Goal: Task Accomplishment & Management: Manage account settings

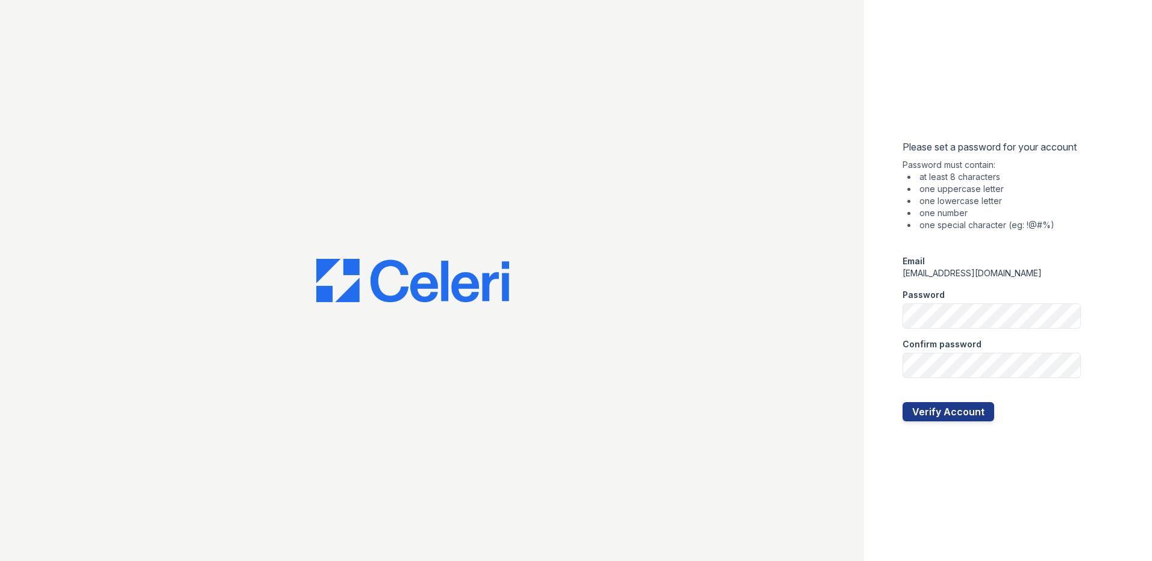
click at [1006, 243] on div at bounding box center [991, 243] width 178 height 24
click at [984, 281] on div "Password" at bounding box center [991, 292] width 178 height 24
drag, startPoint x: 1037, startPoint y: 269, endPoint x: 878, endPoint y: 254, distance: 159.8
click at [878, 254] on div "Please set a password for your account Password must contain: at least 8 charac…" at bounding box center [1008, 280] width 288 height 561
drag, startPoint x: 878, startPoint y: 254, endPoint x: 1092, endPoint y: 318, distance: 223.2
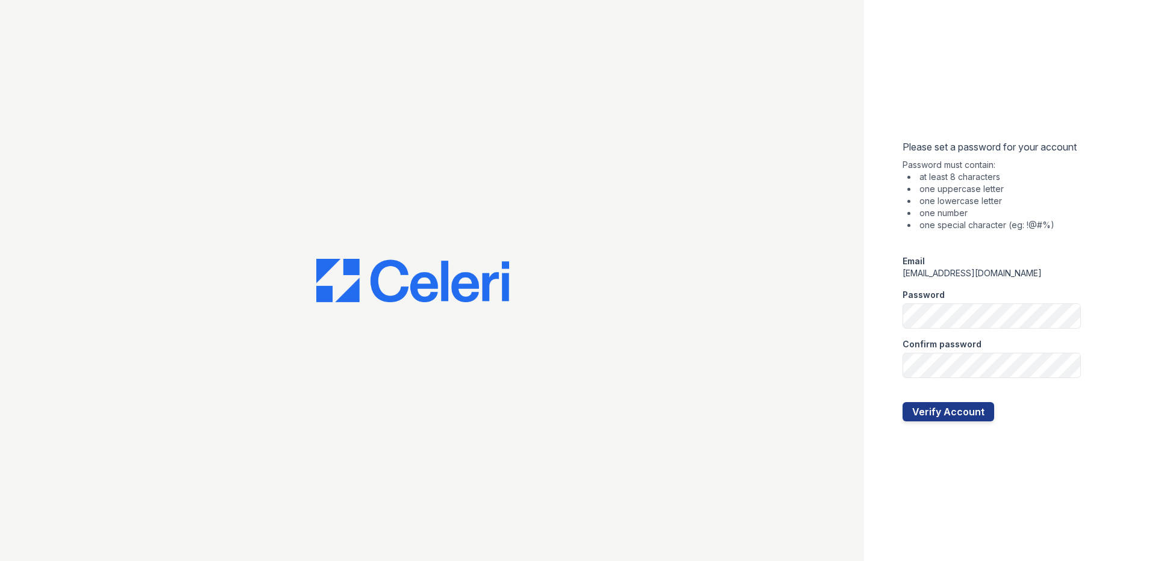
click at [1092, 318] on div "Please set a password for your account Password must contain: at least 8 charac…" at bounding box center [1008, 280] width 288 height 561
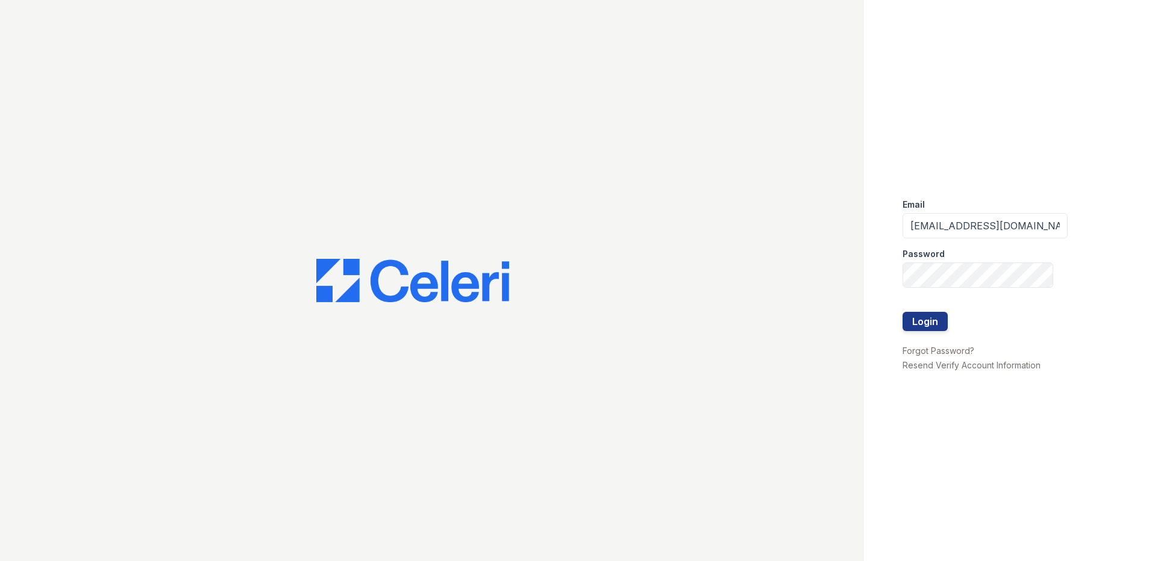
click at [1102, 146] on div "Email wchitty@rushmoremgmt.com Password Login Forgot Password? Resend Verify Ac…" at bounding box center [1008, 280] width 288 height 561
drag, startPoint x: 944, startPoint y: 230, endPoint x: 799, endPoint y: 211, distance: 146.4
click at [799, 211] on div "Email wchitty@rushmoremgmt.com Password Login Forgot Password? Resend Verify Ac…" at bounding box center [576, 280] width 1152 height 561
type input "kfrazier@rushmoremgmt.com"
click at [1127, 90] on div "Email kfrazier@rushmoremgmt.com Password Login Forgot Password? Resend Verify A…" at bounding box center [1008, 280] width 288 height 561
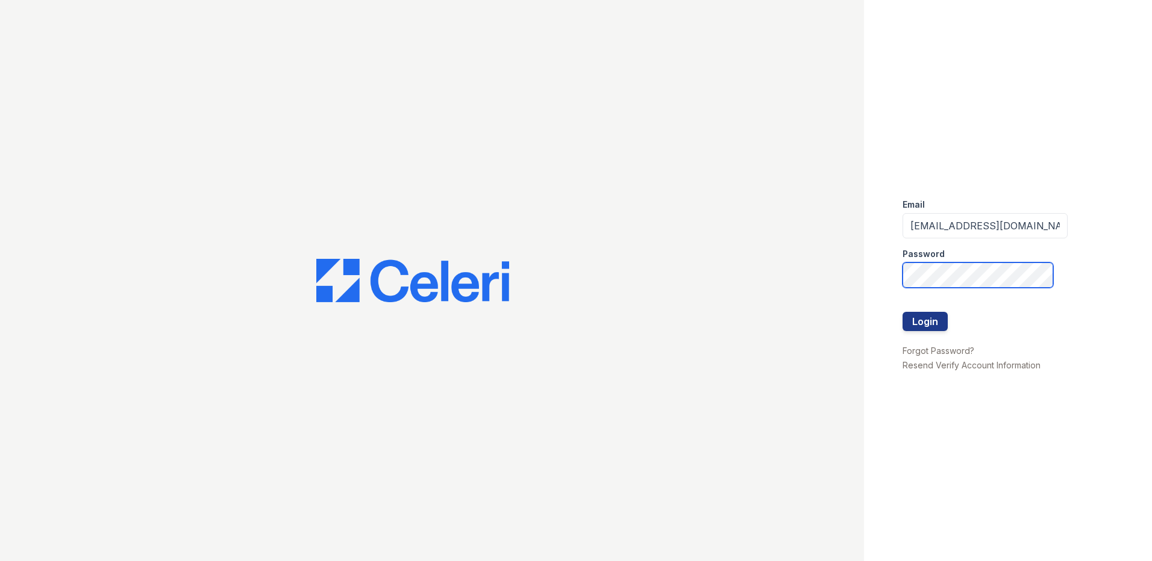
click at [731, 274] on div "Email kfrazier@rushmoremgmt.com Password Login Forgot Password? Resend Verify A…" at bounding box center [576, 280] width 1152 height 561
click at [948, 118] on div "Email kfrazier@rushmoremgmt.com Password Login Forgot Password? Resend Verify A…" at bounding box center [1008, 280] width 288 height 561
click at [946, 367] on link "Resend Verify Account Information" at bounding box center [971, 365] width 138 height 10
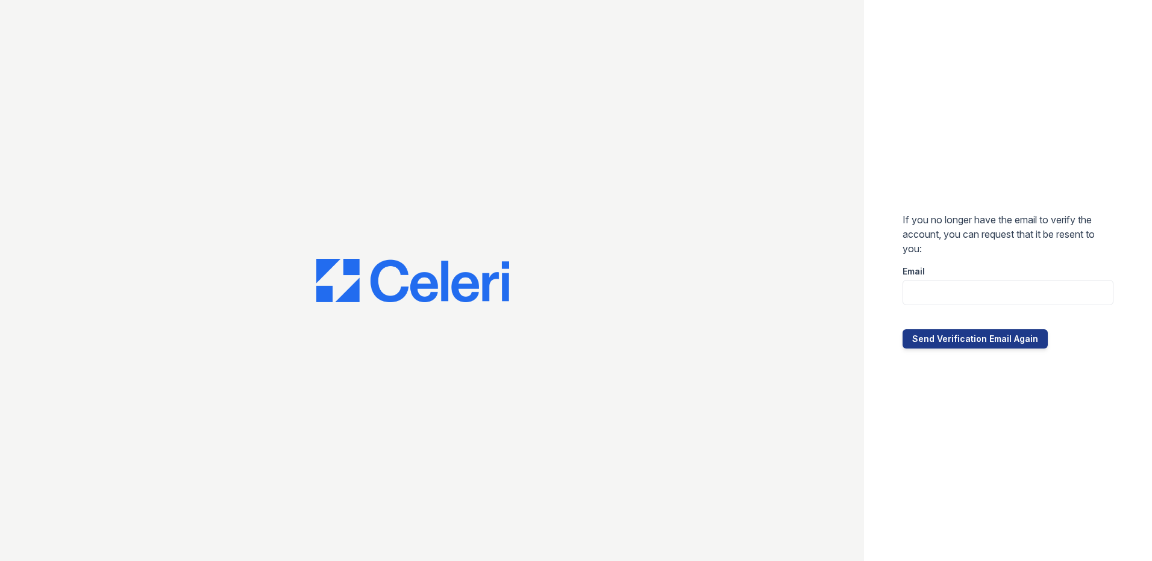
click at [946, 306] on div at bounding box center [1007, 317] width 211 height 24
click at [943, 296] on input "email" at bounding box center [1007, 292] width 211 height 25
type input "[EMAIL_ADDRESS][DOMAIN_NAME]"
drag, startPoint x: 1011, startPoint y: 461, endPoint x: 1003, endPoint y: 437, distance: 25.3
click at [1011, 461] on div "If you no longer have the email to verify the account, you can request that it …" at bounding box center [1008, 280] width 288 height 561
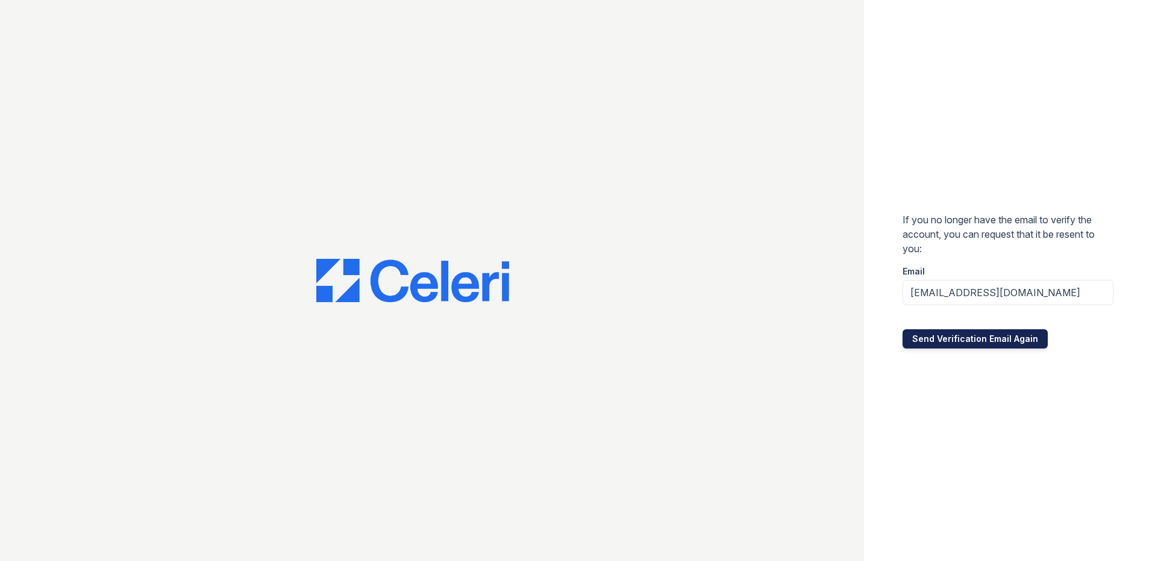
click at [971, 345] on button "Send Verification Email Again" at bounding box center [974, 339] width 145 height 19
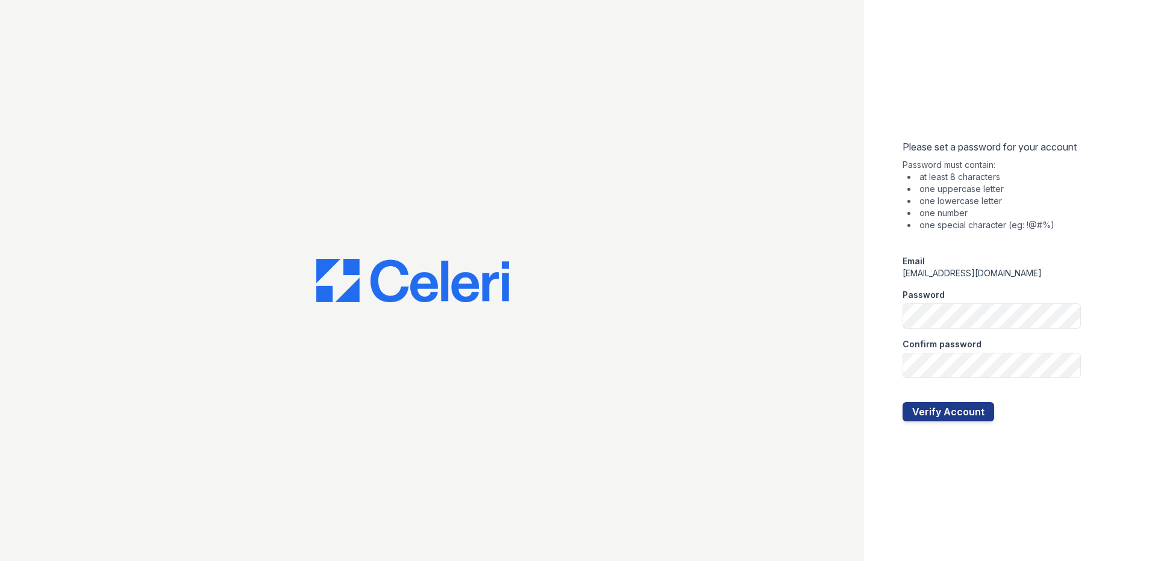
click at [1081, 190] on div "Please set a password for your account Password must contain: at least 8 charac…" at bounding box center [1008, 280] width 288 height 561
click at [943, 379] on div at bounding box center [991, 390] width 178 height 24
click at [912, 408] on button "Verify Account" at bounding box center [948, 411] width 92 height 19
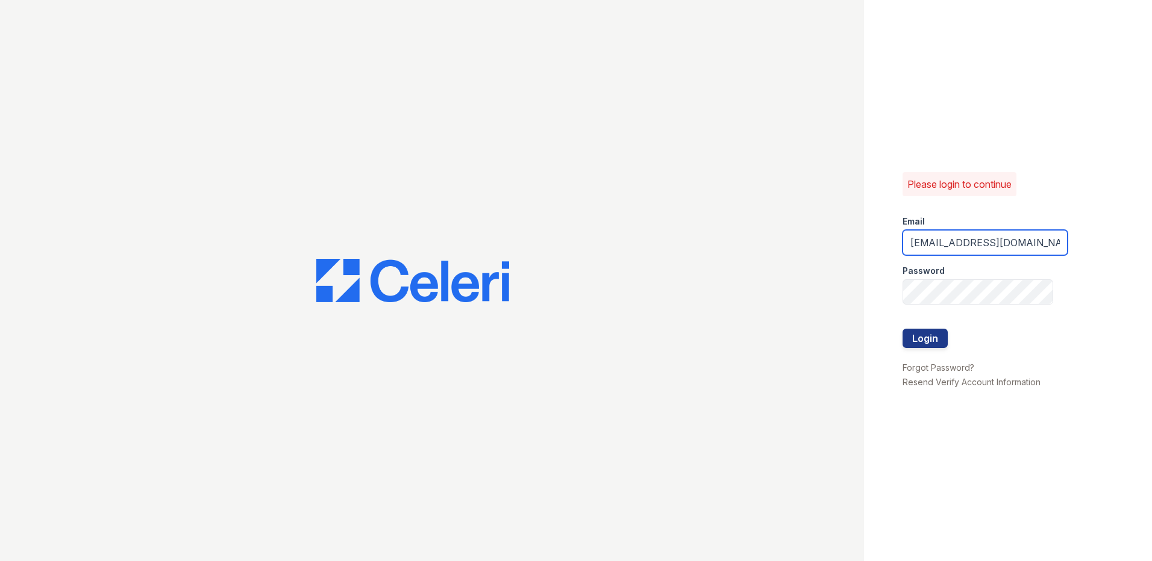
drag, startPoint x: 1030, startPoint y: 246, endPoint x: 724, endPoint y: 246, distance: 306.1
click at [724, 246] on div "Please login to continue Email wchitty@rushmoremgmt.com Password Login Forgot P…" at bounding box center [576, 280] width 1152 height 561
type input "om"
drag, startPoint x: 945, startPoint y: 242, endPoint x: 792, endPoint y: 241, distance: 152.4
click at [793, 242] on div "Please login to continue Email om Password Login Forgot Password? Resend Verify…" at bounding box center [576, 280] width 1152 height 561
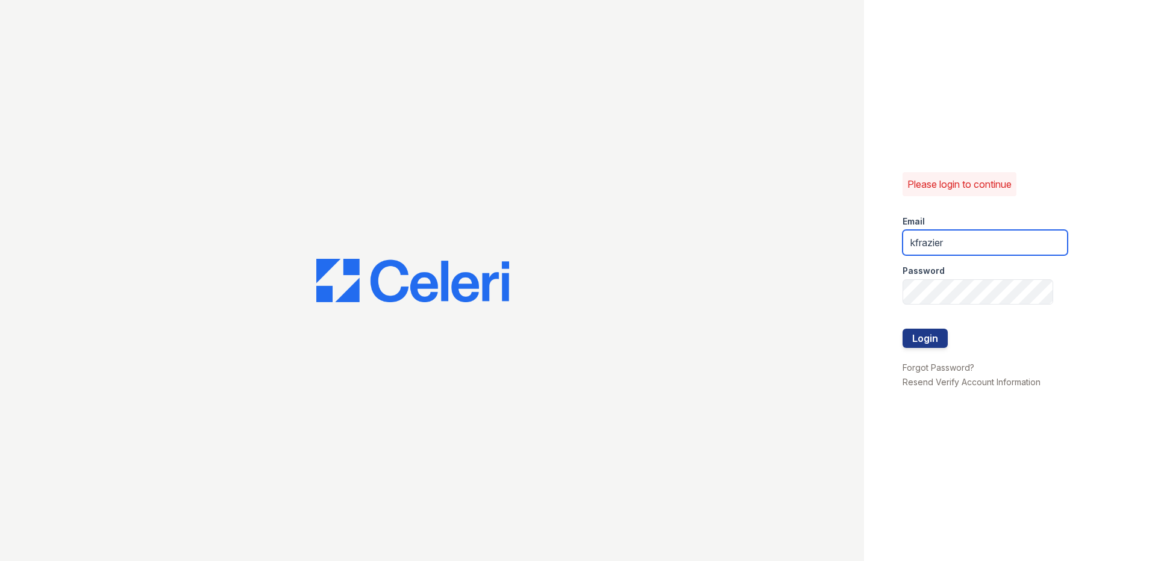
type input "[EMAIL_ADDRESS][DOMAIN_NAME]"
click at [1118, 170] on div "Please login to continue Email kfrazier@rushmoremgmt.com Password Login Forgot …" at bounding box center [1008, 280] width 288 height 561
click at [719, 277] on div "Please login to continue Email kfrazier@rushmoremgmt.com Password Login Forgot …" at bounding box center [576, 280] width 1152 height 561
click at [902, 329] on button "Login" at bounding box center [924, 338] width 45 height 19
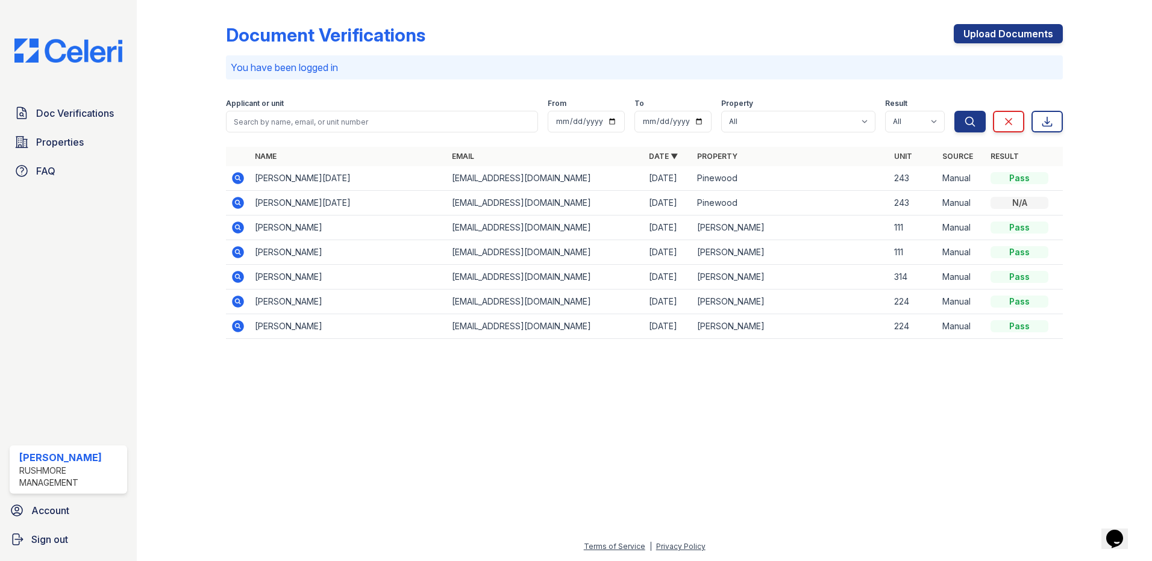
click at [940, 408] on div at bounding box center [644, 455] width 977 height 169
click at [862, 529] on div at bounding box center [644, 455] width 977 height 169
click at [239, 325] on icon at bounding box center [238, 326] width 14 height 14
click at [243, 202] on icon at bounding box center [238, 203] width 12 height 12
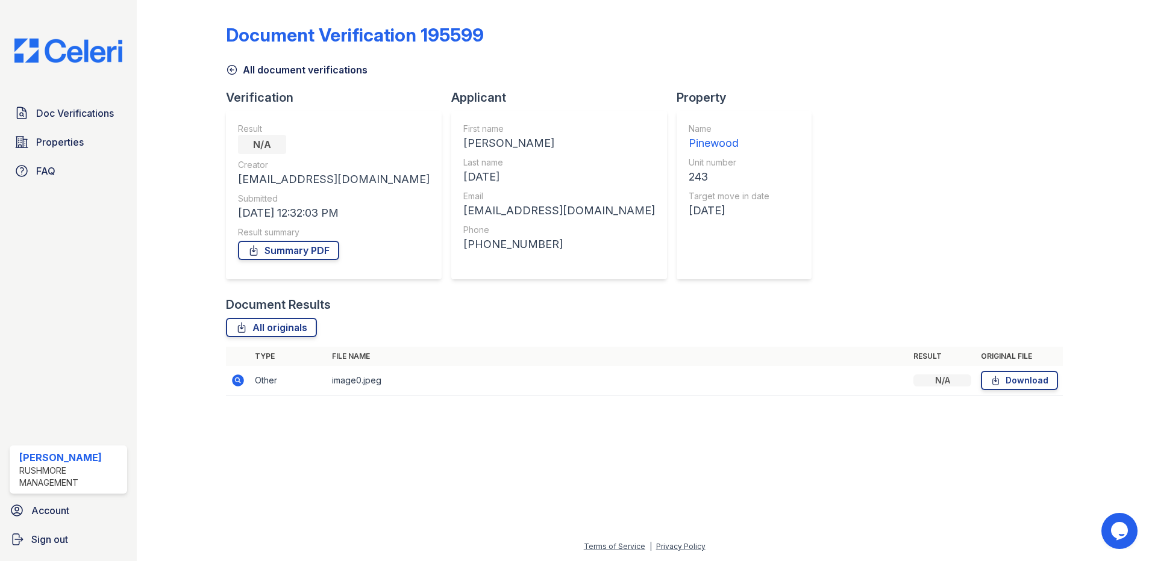
click at [235, 71] on icon at bounding box center [232, 70] width 12 height 12
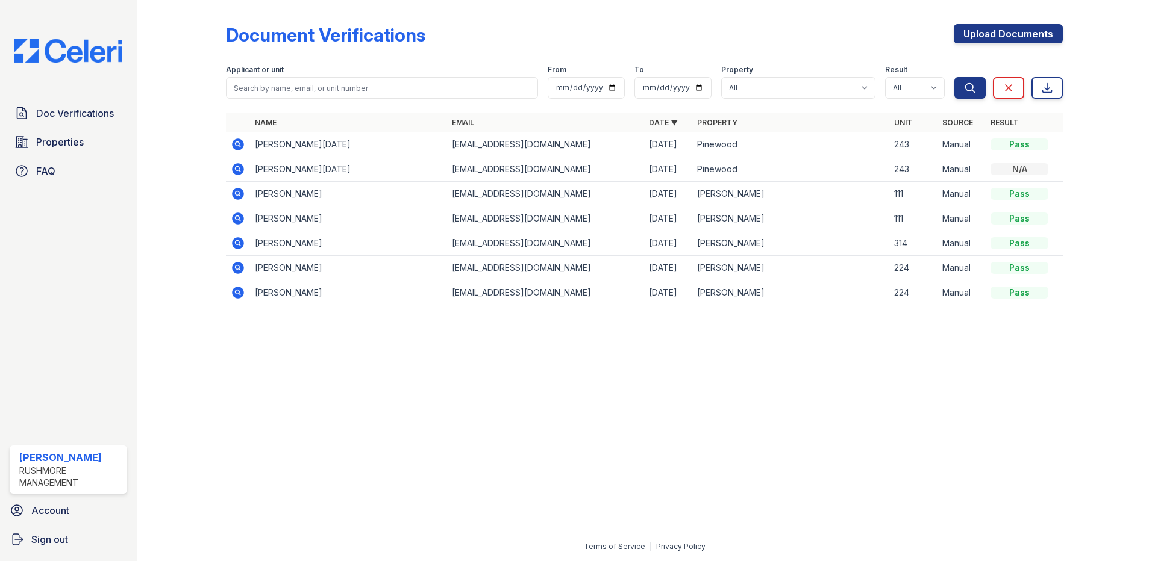
click at [281, 390] on div at bounding box center [644, 438] width 977 height 203
click at [694, 392] on div at bounding box center [644, 438] width 977 height 203
click at [716, 143] on td "Pinewood" at bounding box center [790, 145] width 197 height 25
click at [730, 143] on td "Pinewood" at bounding box center [790, 145] width 197 height 25
click at [237, 144] on icon at bounding box center [237, 143] width 3 height 3
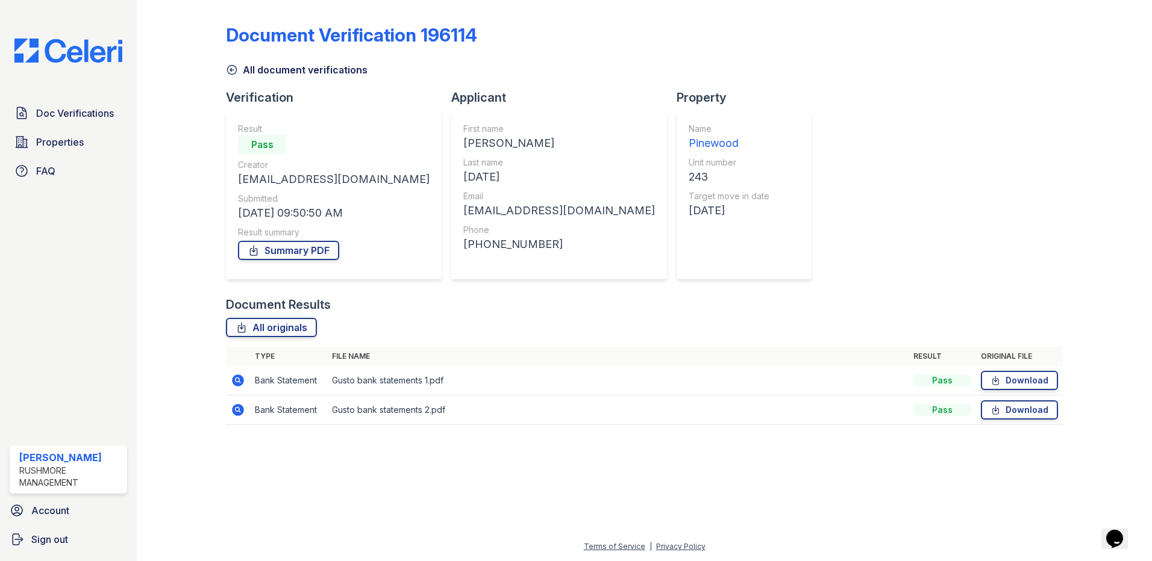
click at [689, 139] on div "Pinewood" at bounding box center [729, 143] width 81 height 17
